Goal: Task Accomplishment & Management: Complete application form

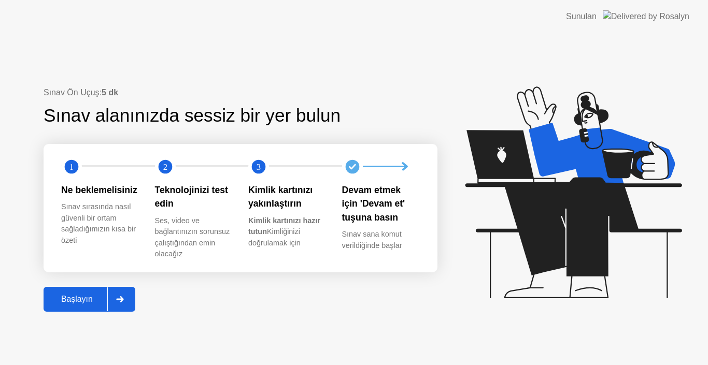
click at [80, 302] on div "Başlayın" at bounding box center [77, 299] width 61 height 9
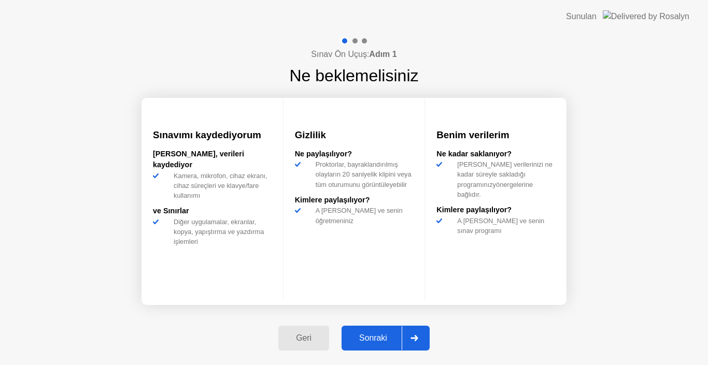
click at [377, 334] on div "Sonraki" at bounding box center [373, 338] width 57 height 9
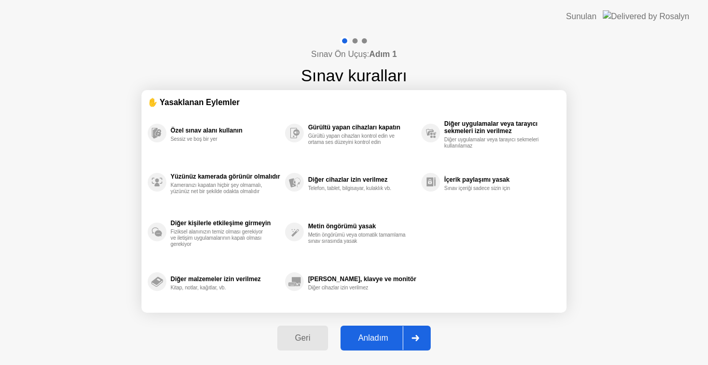
click at [373, 337] on div "Anladım" at bounding box center [373, 338] width 59 height 9
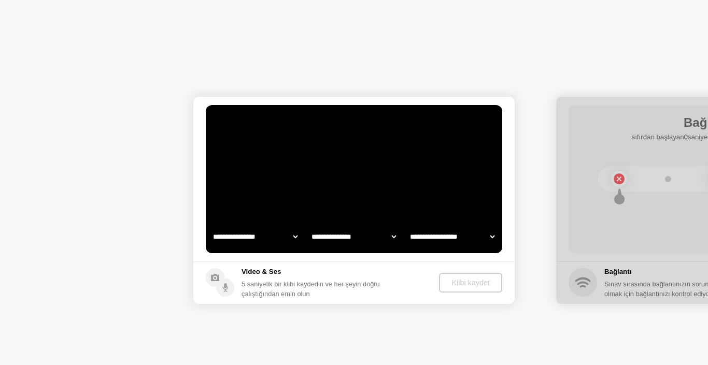
select select "**********"
select select "*******"
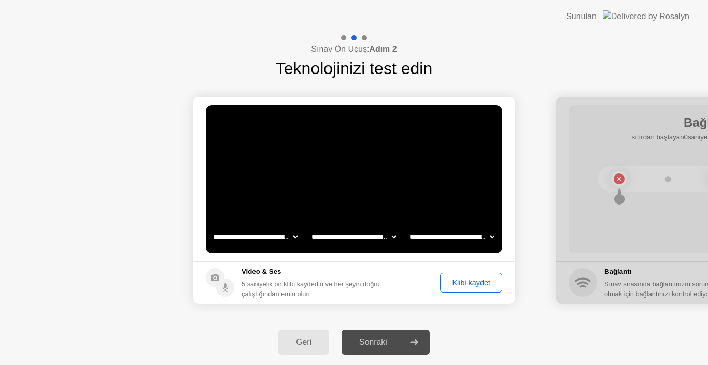
click at [477, 285] on div "Klibi kaydet" at bounding box center [471, 283] width 55 height 8
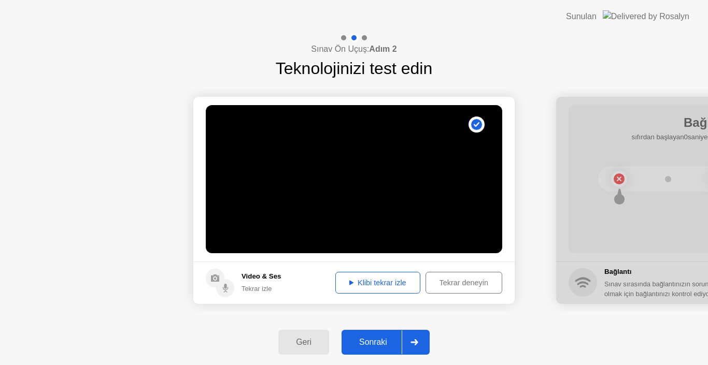
click at [377, 286] on div "Klibi tekrar izle" at bounding box center [378, 283] width 78 height 8
click at [376, 341] on div "Sonraki" at bounding box center [373, 342] width 57 height 9
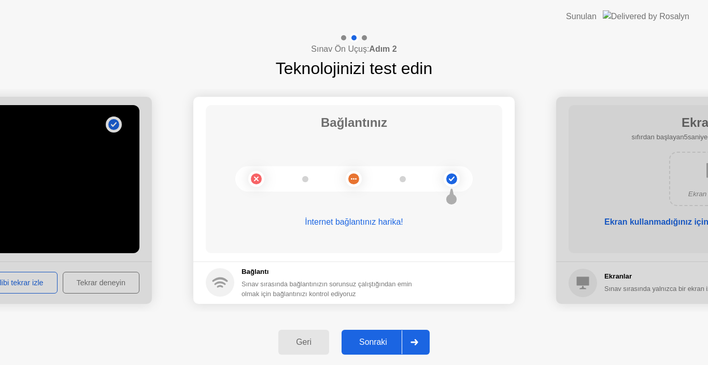
click at [374, 345] on div "Sonraki" at bounding box center [373, 342] width 57 height 9
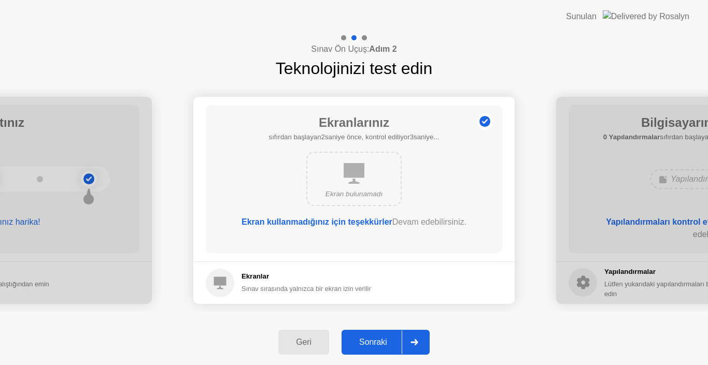
click at [379, 339] on div "Sonraki" at bounding box center [373, 342] width 57 height 9
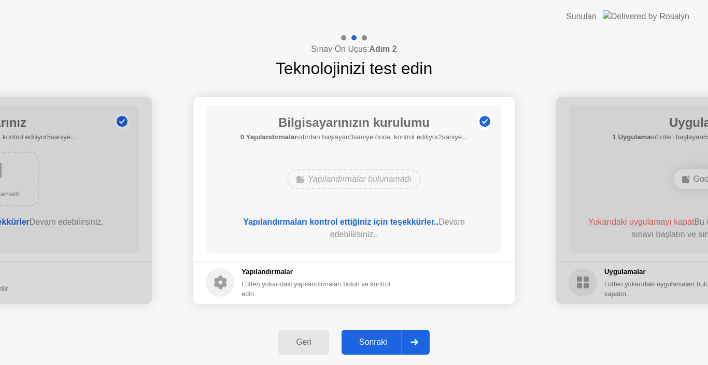
click at [381, 342] on div "Sonraki" at bounding box center [373, 342] width 57 height 9
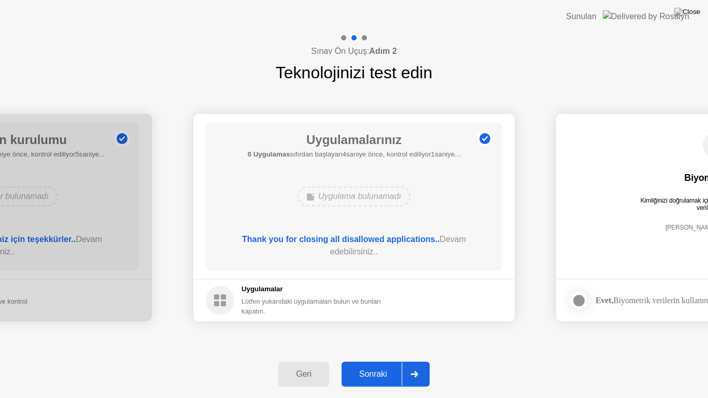
click at [377, 365] on div "Sonraki" at bounding box center [373, 374] width 57 height 9
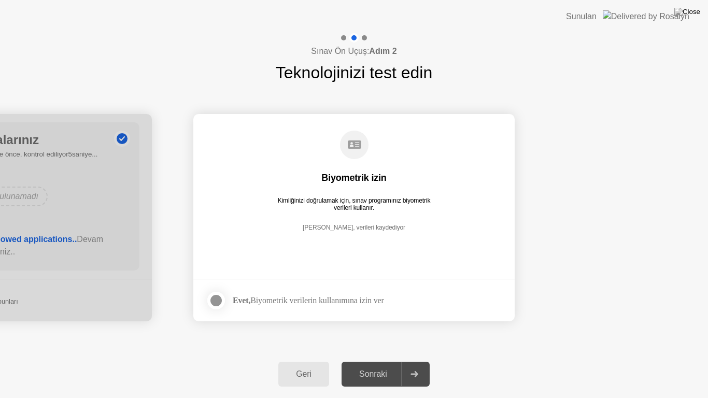
click at [215, 303] on div at bounding box center [216, 300] width 12 height 12
click at [392, 365] on div "Sonraki" at bounding box center [373, 374] width 57 height 9
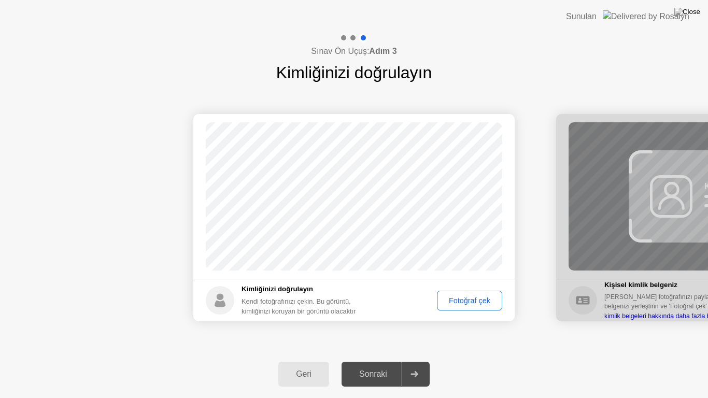
click at [466, 305] on div "Fotoğraf çek" at bounding box center [470, 300] width 58 height 8
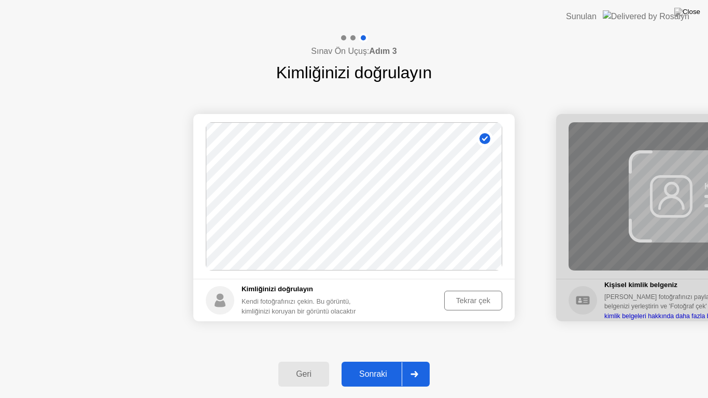
click at [379, 365] on div "Sonraki" at bounding box center [373, 374] width 57 height 9
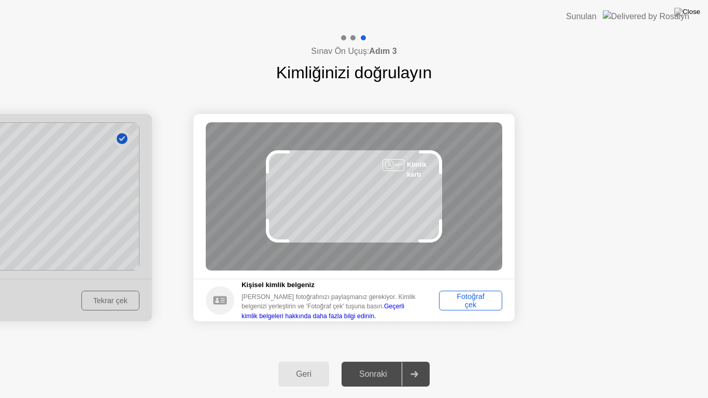
click at [476, 300] on div "Fotoğraf çek" at bounding box center [471, 300] width 56 height 17
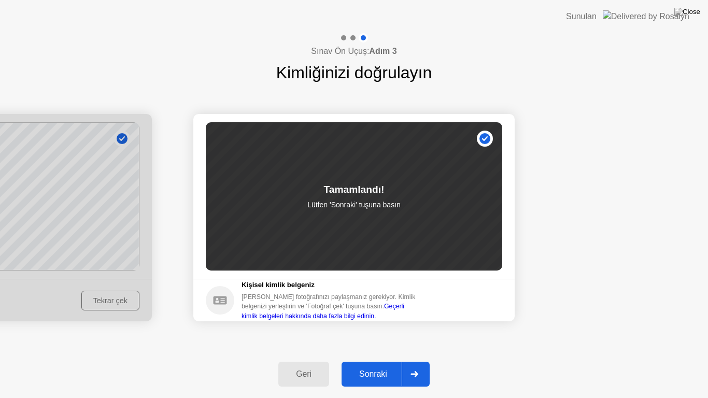
click at [386, 365] on div "Sonraki" at bounding box center [373, 374] width 57 height 9
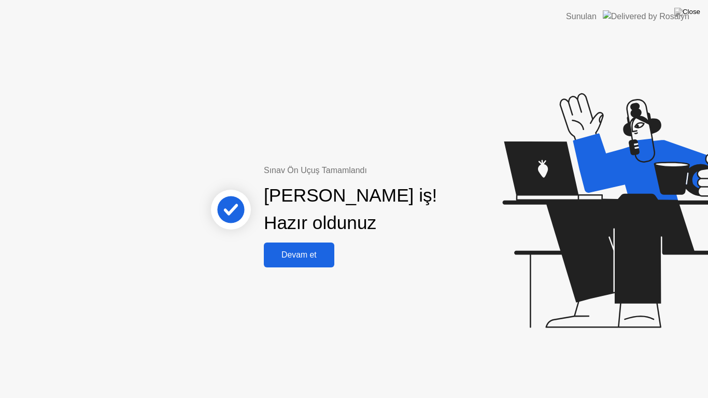
click at [327, 256] on div "Devam et" at bounding box center [299, 254] width 64 height 9
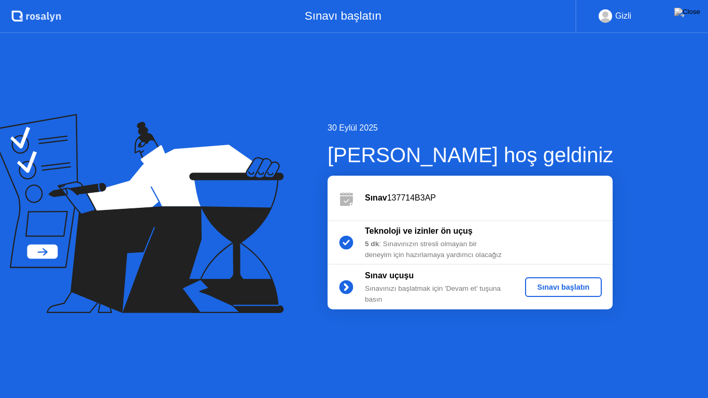
click at [565, 287] on div "Sınavı başlatın" at bounding box center [563, 287] width 69 height 8
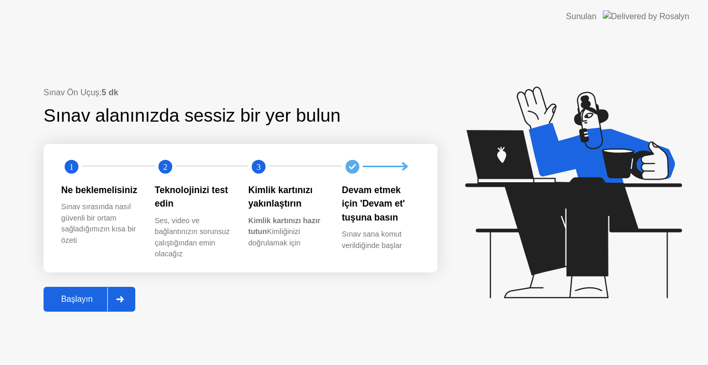
click at [89, 302] on div "Başlayın" at bounding box center [77, 299] width 61 height 9
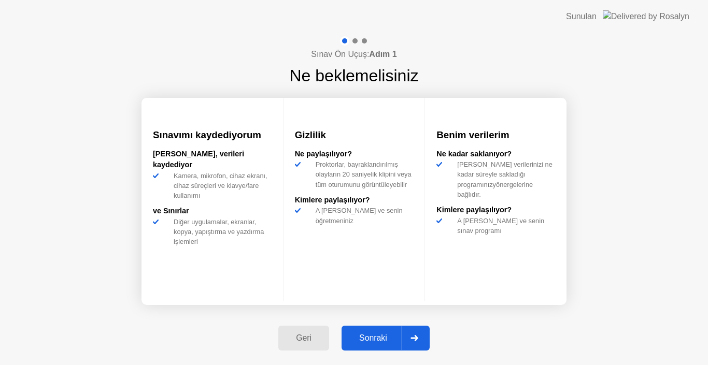
click at [391, 341] on div "Sonraki" at bounding box center [373, 338] width 57 height 9
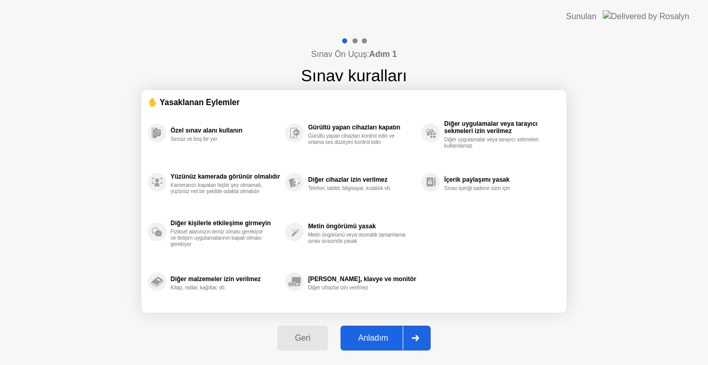
click at [386, 338] on div "Anladım" at bounding box center [373, 338] width 59 height 9
select select "Available cameras"
select select "Available speakers"
select select "Available microphones"
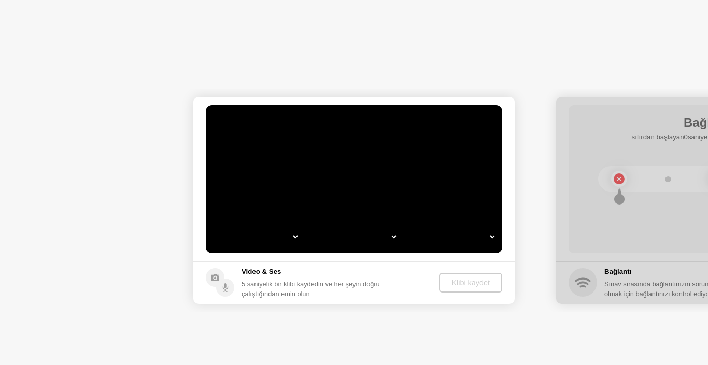
select select "*"
select select "**********"
select select "*******"
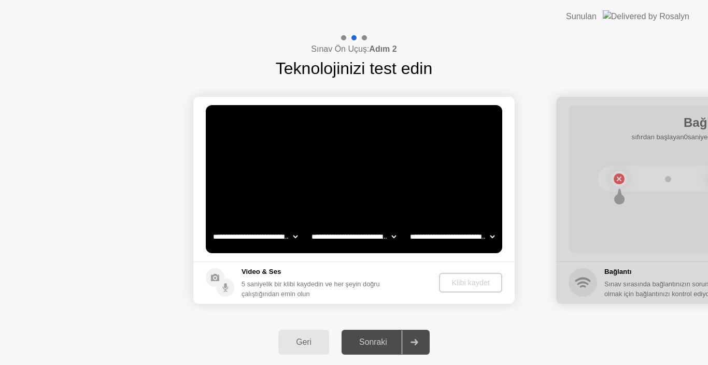
click at [451, 237] on select "**********" at bounding box center [452, 237] width 89 height 21
click at [408, 227] on select "**********" at bounding box center [452, 237] width 89 height 21
click at [454, 282] on div "Klibi kaydet" at bounding box center [471, 283] width 55 height 8
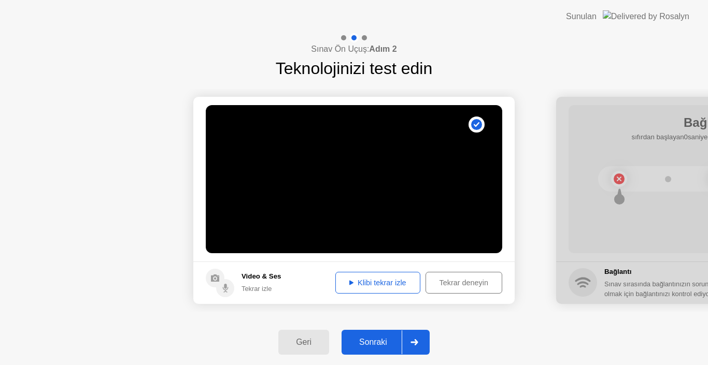
click at [373, 284] on div "Klibi tekrar izle" at bounding box center [378, 283] width 78 height 8
click at [450, 286] on div "Tekrar deneyin" at bounding box center [463, 283] width 69 height 8
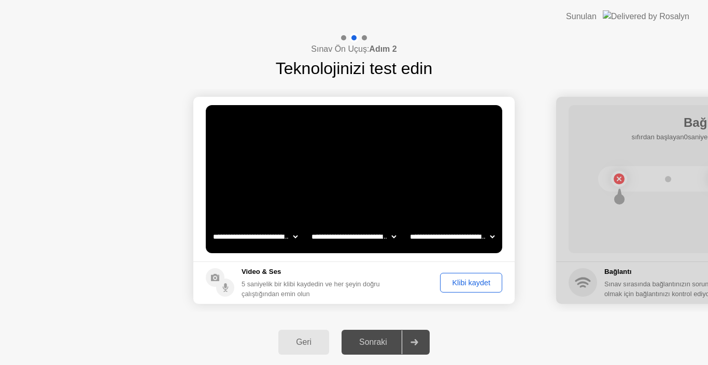
click at [442, 237] on select "**********" at bounding box center [452, 237] width 89 height 21
select select "*******"
click at [408, 227] on select "**********" at bounding box center [452, 237] width 89 height 21
click at [374, 238] on select "**********" at bounding box center [353, 237] width 89 height 21
click at [309, 227] on select "**********" at bounding box center [353, 237] width 89 height 21
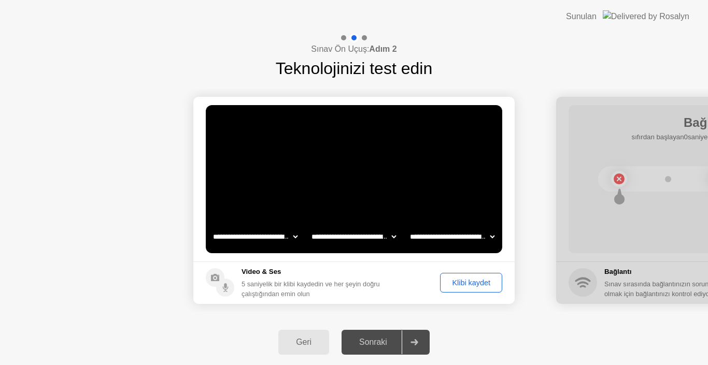
click at [452, 284] on div "Klibi kaydet" at bounding box center [471, 283] width 55 height 8
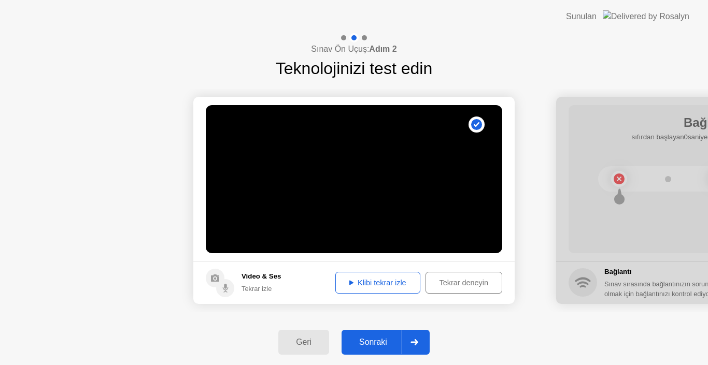
click at [340, 285] on div "Klibi tekrar izle" at bounding box center [378, 283] width 78 height 8
click at [457, 285] on div "Tekrar deneyin" at bounding box center [463, 283] width 69 height 8
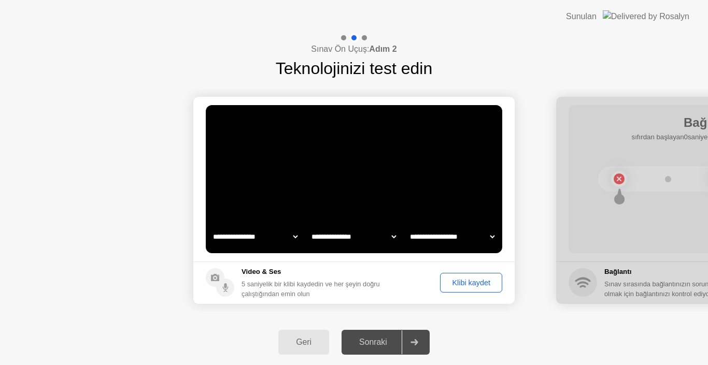
click at [454, 235] on select "**********" at bounding box center [452, 237] width 89 height 21
click at [408, 227] on select "**********" at bounding box center [452, 237] width 89 height 21
click at [454, 280] on div "Klibi kaydet" at bounding box center [471, 283] width 55 height 8
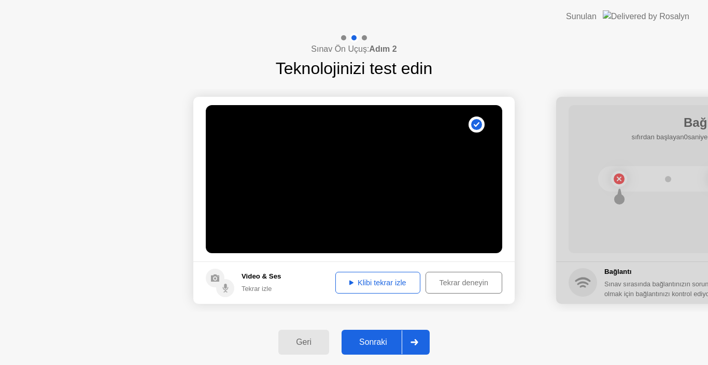
click at [369, 286] on div "Klibi tekrar izle" at bounding box center [378, 283] width 78 height 8
click at [370, 345] on div "Sonraki" at bounding box center [373, 342] width 57 height 9
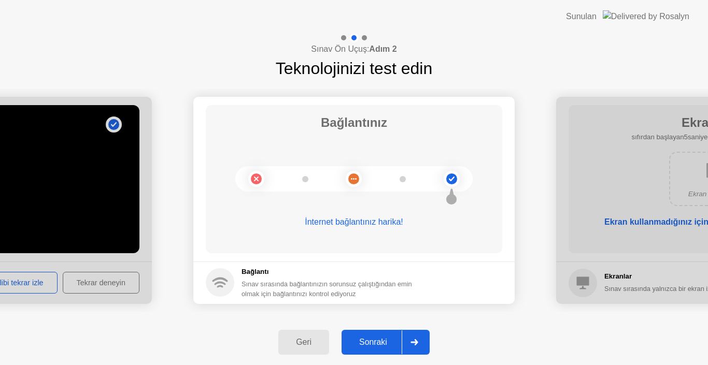
click at [379, 345] on div "Sonraki" at bounding box center [373, 342] width 57 height 9
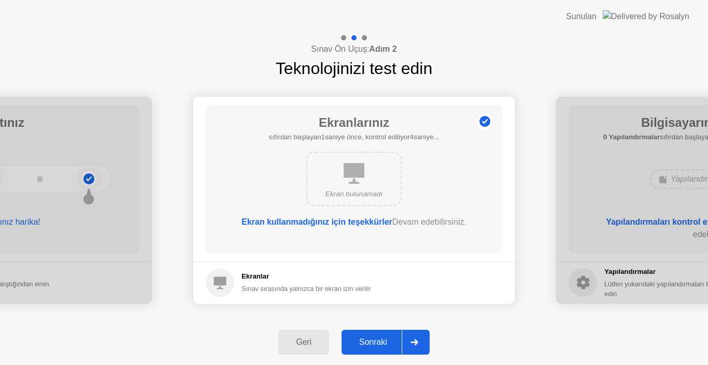
click at [382, 342] on div "Sonraki" at bounding box center [373, 342] width 57 height 9
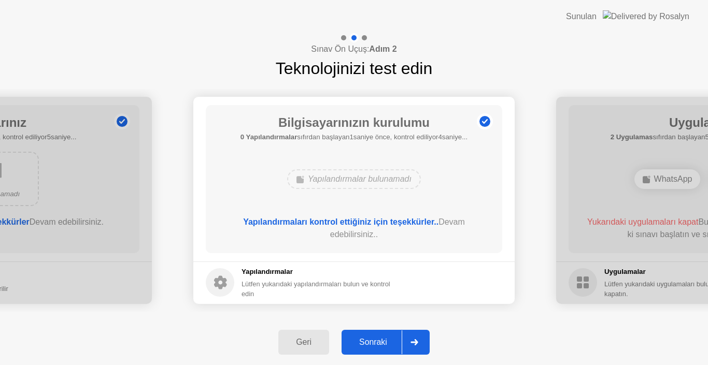
click at [382, 342] on div "Sonraki" at bounding box center [373, 342] width 57 height 9
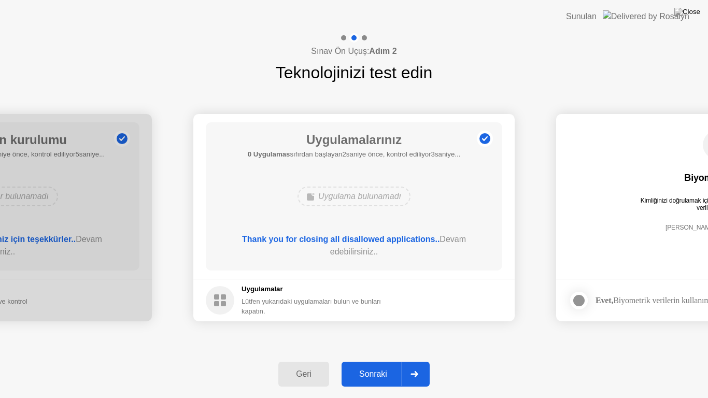
click at [373, 365] on div "Sonraki" at bounding box center [373, 374] width 57 height 9
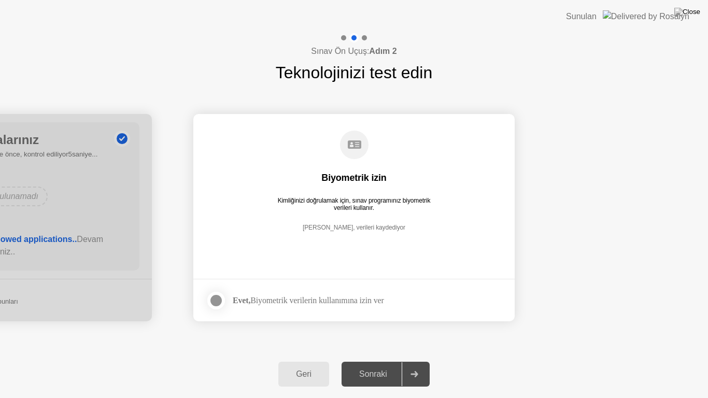
click at [215, 303] on div at bounding box center [216, 300] width 12 height 12
click at [374, 365] on div "Sonraki" at bounding box center [373, 374] width 57 height 9
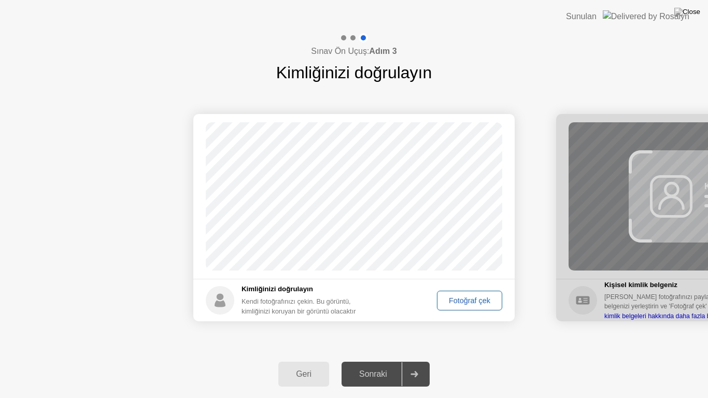
click at [472, 302] on div "Fotoğraf çek" at bounding box center [470, 300] width 58 height 8
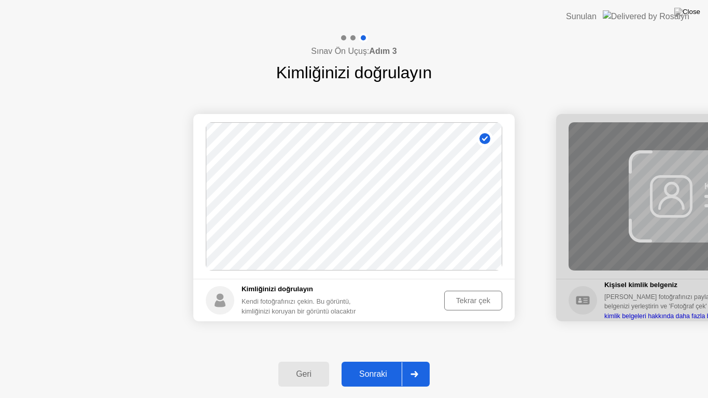
click at [378, 365] on div "Sonraki" at bounding box center [373, 374] width 57 height 9
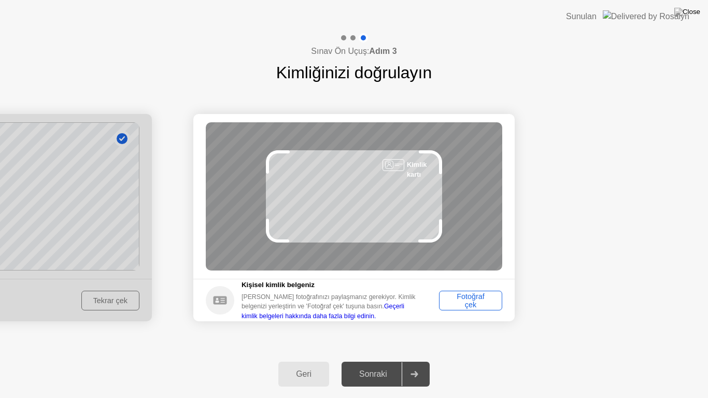
click at [456, 302] on div "Fotoğraf çek" at bounding box center [471, 300] width 56 height 17
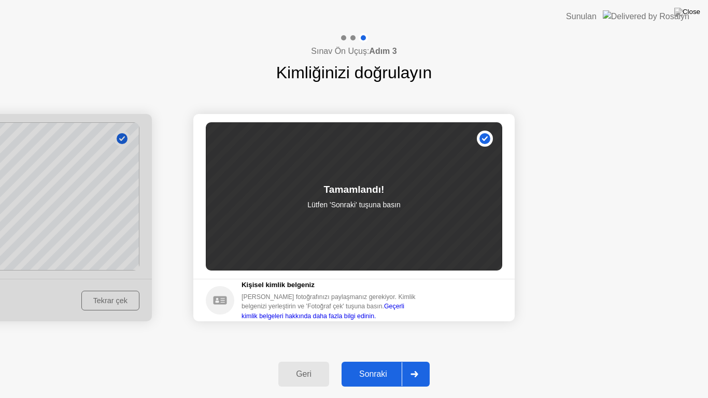
click at [381, 365] on div "Sonraki" at bounding box center [373, 374] width 57 height 9
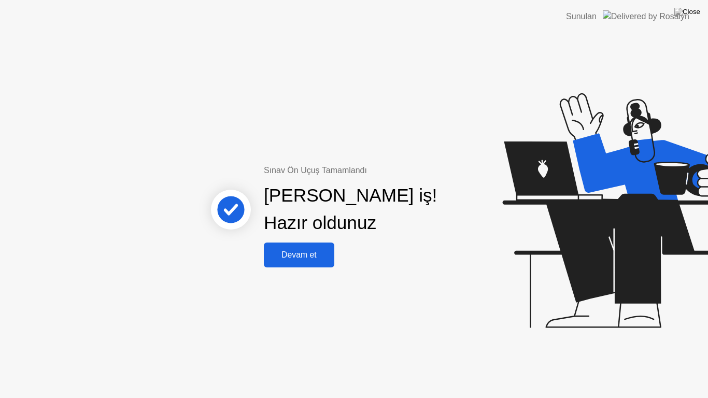
click at [312, 257] on div "Devam et" at bounding box center [299, 254] width 64 height 9
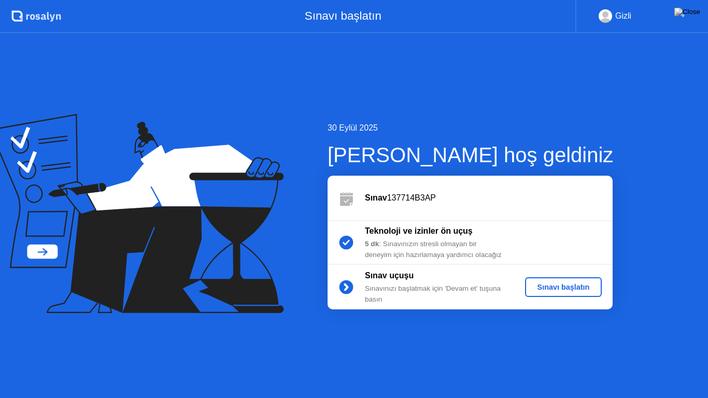
click at [567, 289] on div "Sınavı başlatın" at bounding box center [563, 287] width 69 height 8
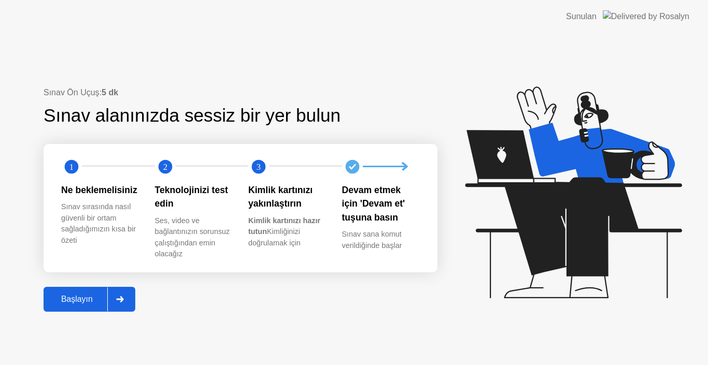
click at [80, 307] on button "Başlayın" at bounding box center [90, 299] width 92 height 25
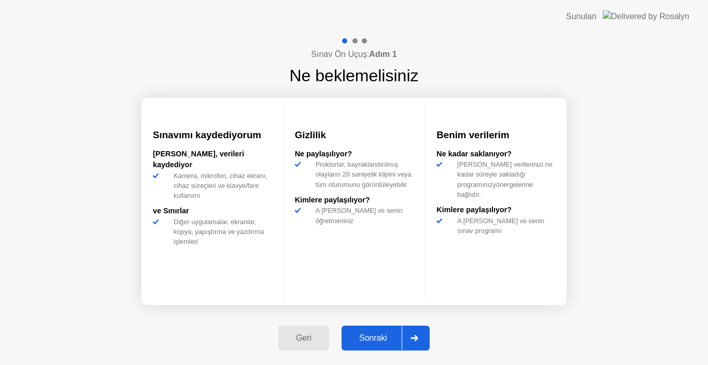
click at [377, 336] on div "Sonraki" at bounding box center [373, 338] width 57 height 9
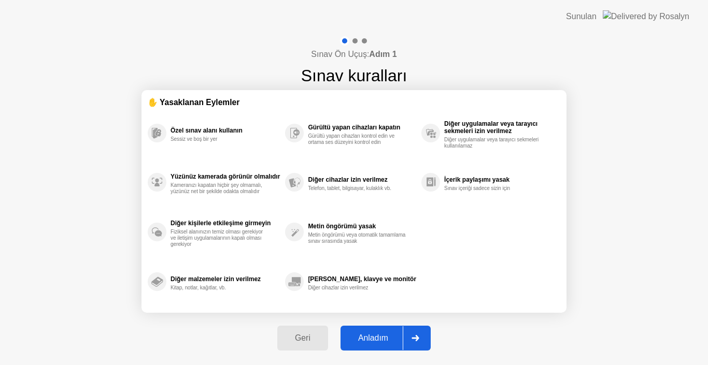
click at [379, 335] on div "Anladım" at bounding box center [373, 338] width 59 height 9
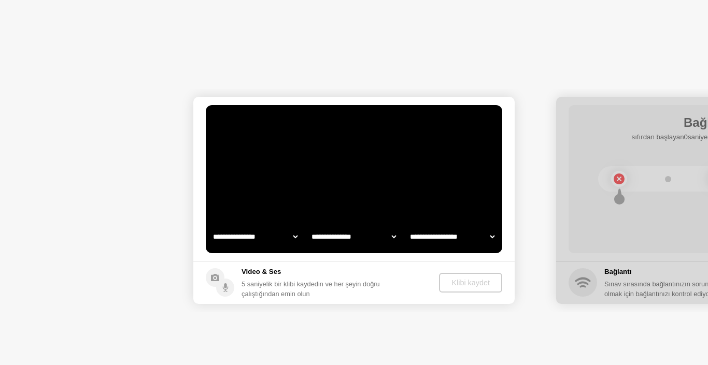
select select "**********"
select select "*******"
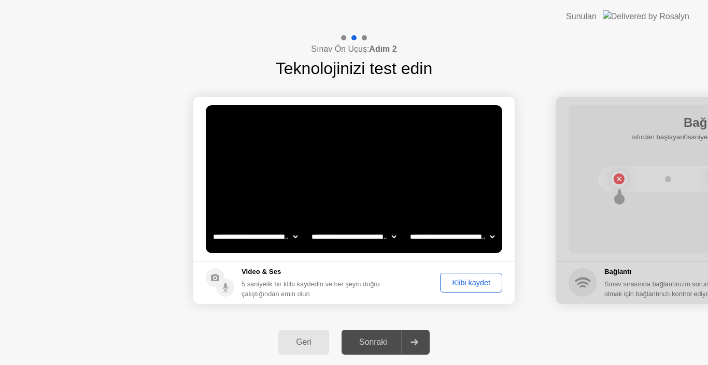
click at [450, 282] on div "Klibi kaydet" at bounding box center [471, 283] width 55 height 8
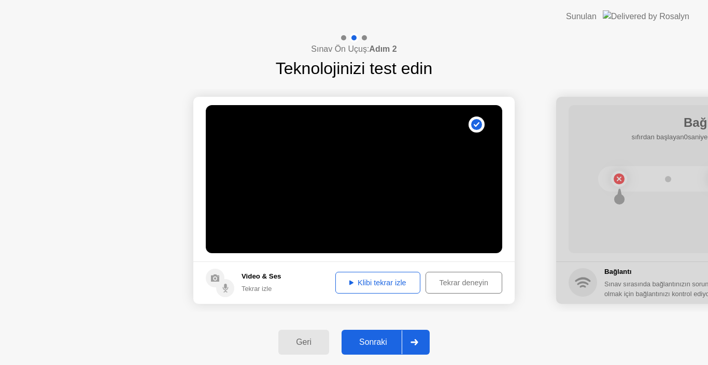
click at [383, 275] on button "Klibi tekrar izle" at bounding box center [377, 283] width 85 height 22
click at [374, 340] on div "Sonraki" at bounding box center [373, 342] width 57 height 9
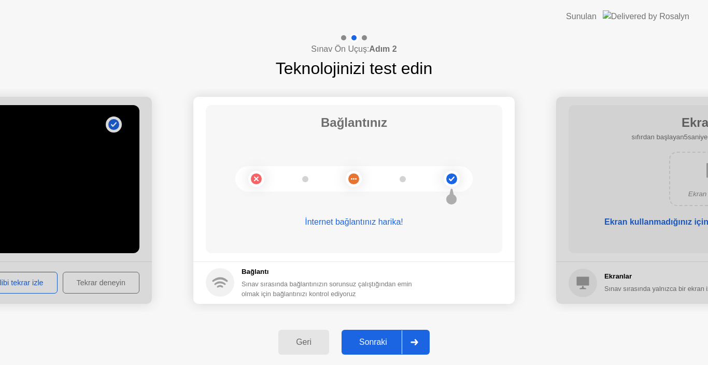
click at [378, 347] on div "Sonraki" at bounding box center [373, 342] width 57 height 9
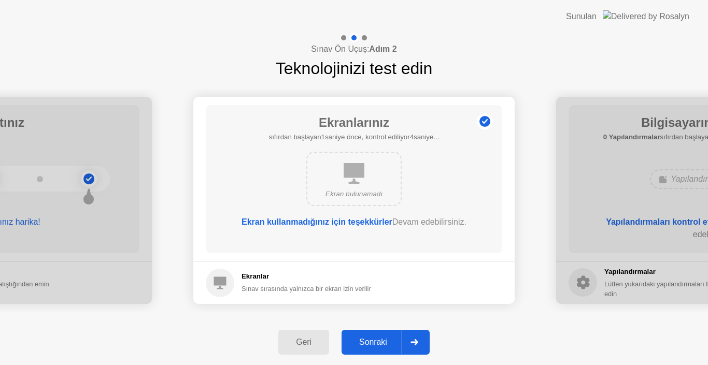
click at [379, 345] on div "Sonraki" at bounding box center [373, 342] width 57 height 9
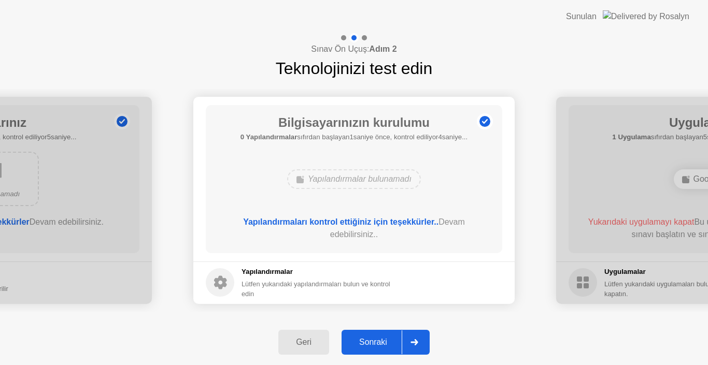
click at [370, 340] on div "Sonraki" at bounding box center [373, 342] width 57 height 9
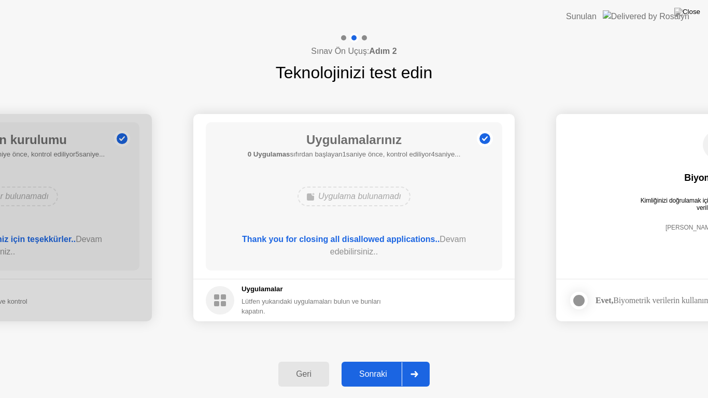
click at [367, 365] on div "Sonraki" at bounding box center [373, 374] width 57 height 9
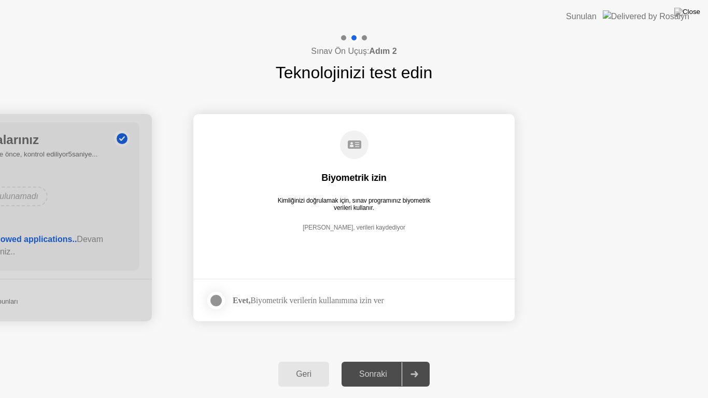
click at [241, 298] on strong "Evet," at bounding box center [242, 300] width 18 height 9
click at [218, 305] on div at bounding box center [216, 300] width 12 height 12
click at [361, 365] on div "Sonraki" at bounding box center [373, 374] width 57 height 9
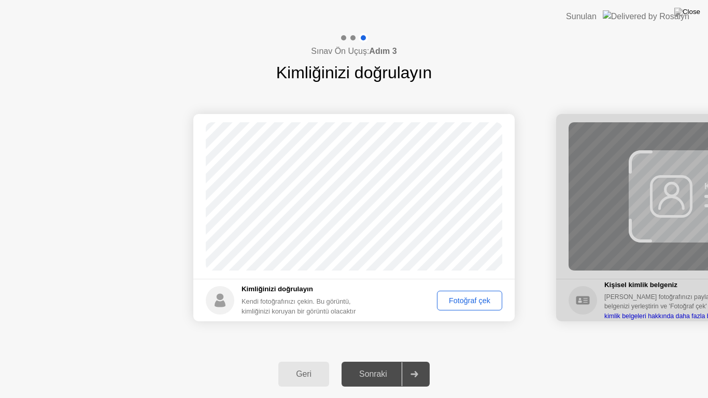
click at [485, 299] on div "Fotoğraf çek" at bounding box center [470, 300] width 58 height 8
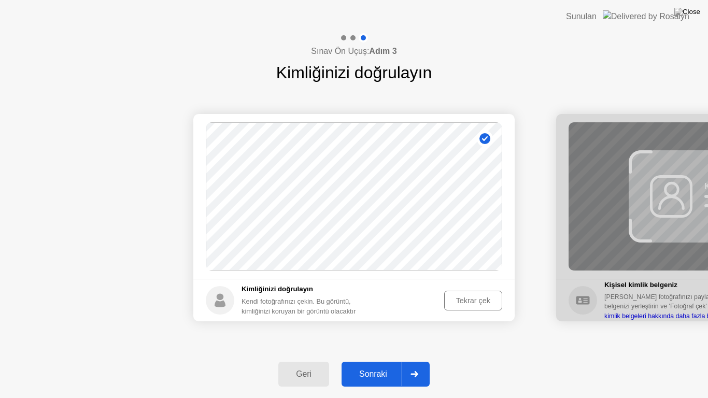
click at [382, 365] on div "Sonraki" at bounding box center [373, 374] width 57 height 9
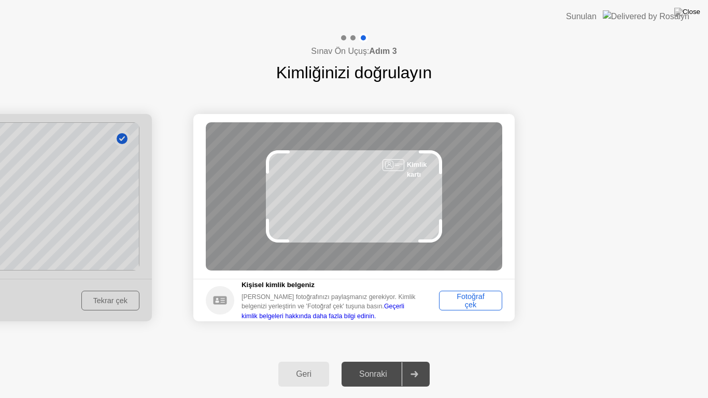
click at [465, 301] on div "Fotoğraf çek" at bounding box center [471, 300] width 56 height 17
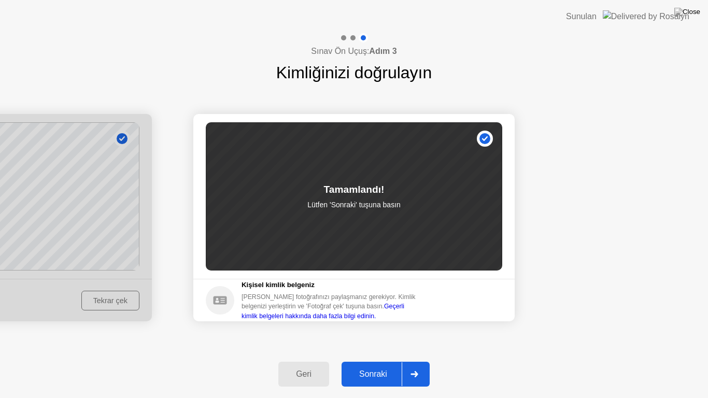
click at [369, 365] on button "Sonraki" at bounding box center [386, 374] width 88 height 25
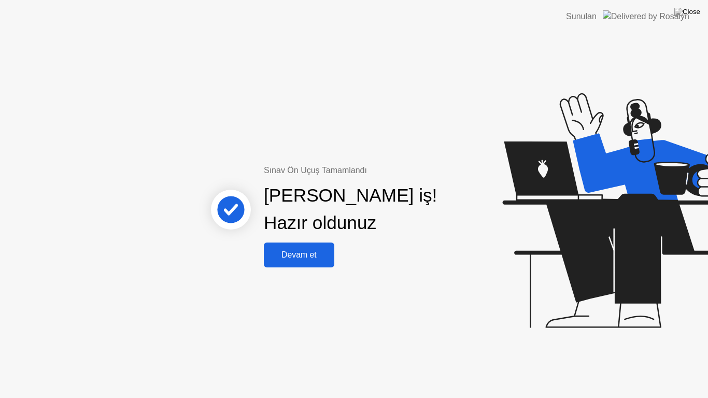
click at [306, 255] on div "Devam et" at bounding box center [299, 254] width 64 height 9
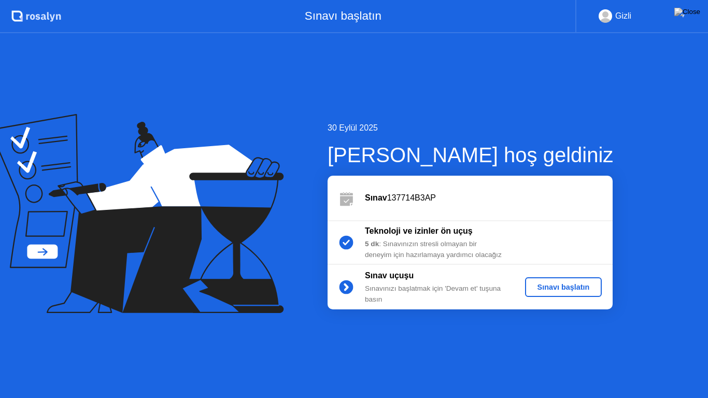
click at [574, 285] on div "Sınavı başlatın" at bounding box center [563, 287] width 69 height 8
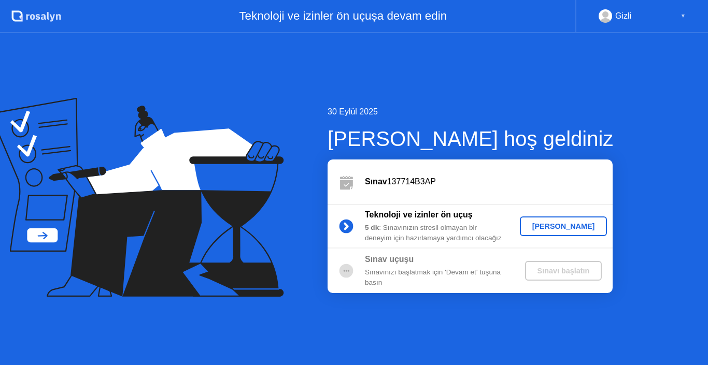
click at [574, 235] on button "[PERSON_NAME]" at bounding box center [564, 227] width 88 height 20
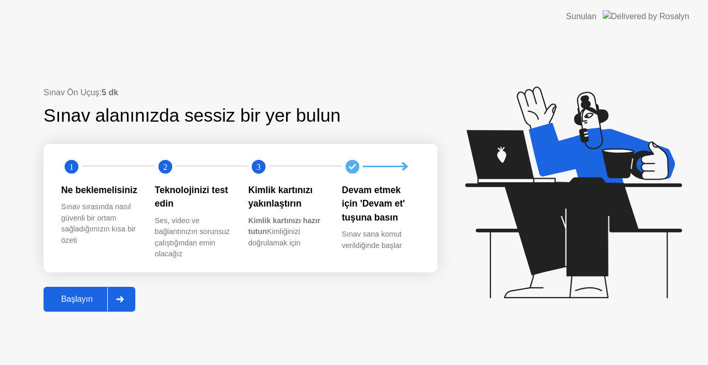
drag, startPoint x: 683, startPoint y: 39, endPoint x: 658, endPoint y: 27, distance: 28.1
click at [683, 9] on div "Sunulan" at bounding box center [627, 16] width 123 height 33
click at [72, 298] on div "Başlayın" at bounding box center [77, 299] width 61 height 9
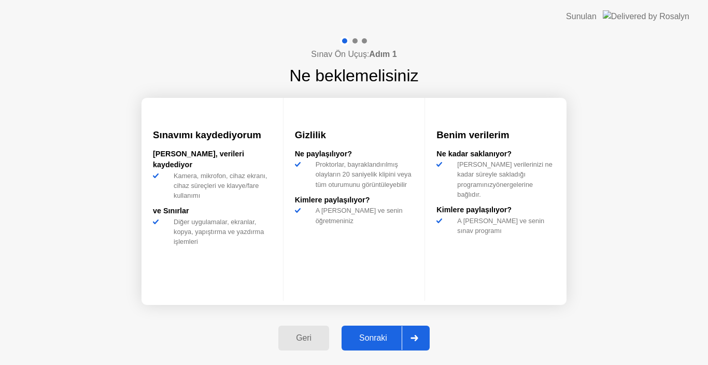
click at [392, 338] on div "Sonraki" at bounding box center [373, 338] width 57 height 9
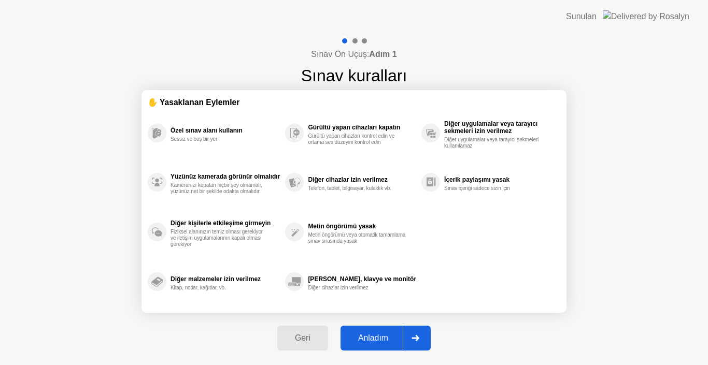
click at [392, 338] on div "Anladım" at bounding box center [373, 338] width 59 height 9
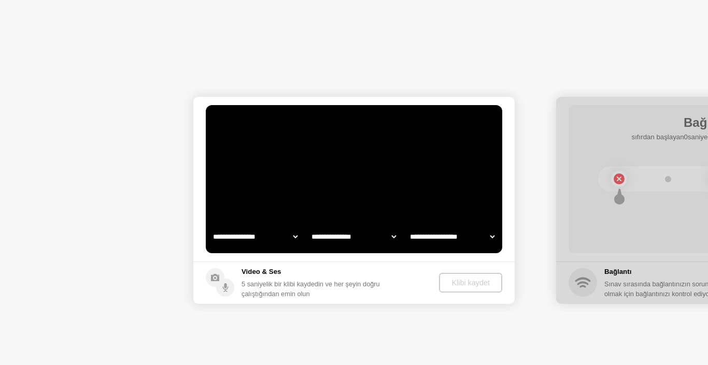
select select "**********"
select select "*******"
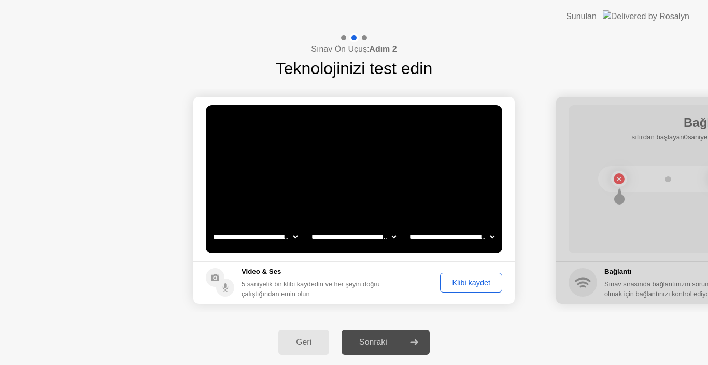
drag, startPoint x: 378, startPoint y: 341, endPoint x: 383, endPoint y: 305, distance: 36.5
click at [383, 305] on div "**********" at bounding box center [354, 199] width 708 height 332
drag, startPoint x: 484, startPoint y: 82, endPoint x: 524, endPoint y: 158, distance: 86.0
